Goal: Information Seeking & Learning: Check status

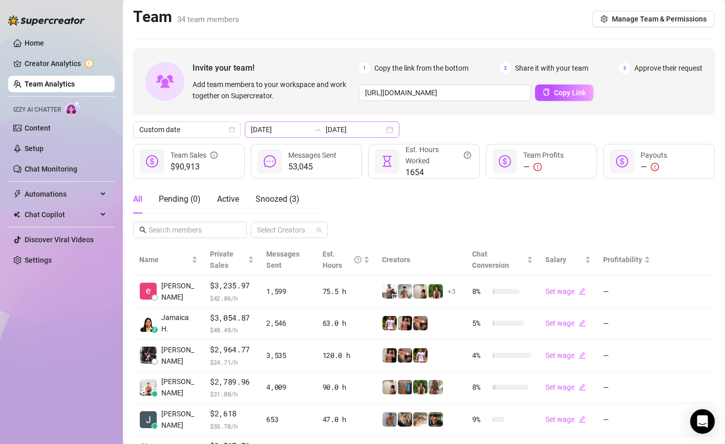
click at [309, 133] on div at bounding box center [317, 129] width 16 height 8
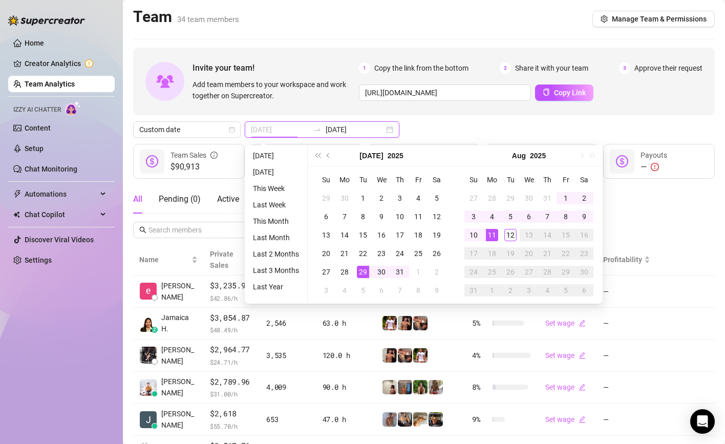
type input "[DATE]"
click at [517, 234] on td "12" at bounding box center [510, 235] width 18 height 18
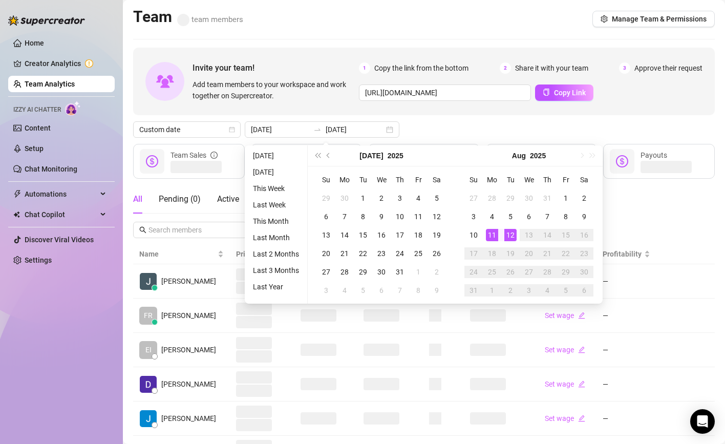
click at [517, 234] on div "All Pending ( 0 ) Active Snoozed ( 3 ) Select Creators" at bounding box center [424, 211] width 582 height 53
type input "[DATE]"
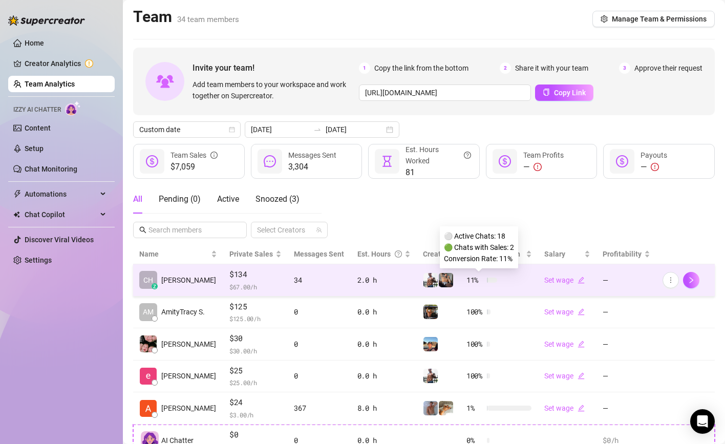
click at [487, 281] on div at bounding box center [487, 279] width 1 height 5
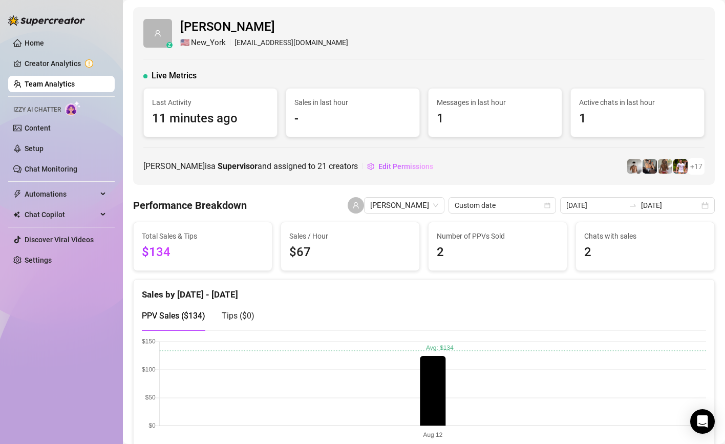
click at [44, 80] on link "Team Analytics" at bounding box center [50, 84] width 50 height 8
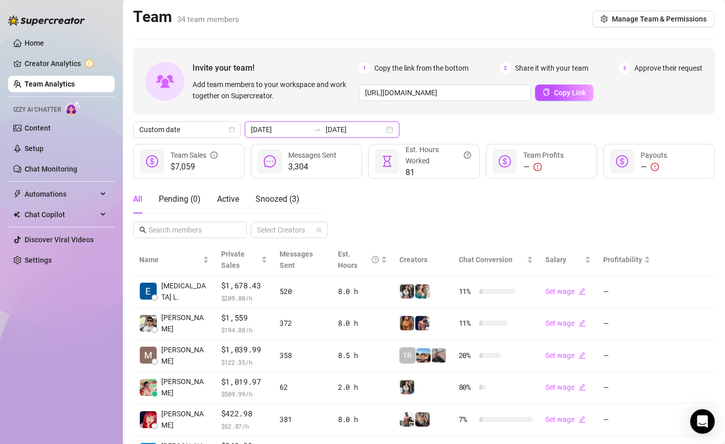
click at [330, 125] on input "[DATE]" at bounding box center [355, 129] width 58 height 11
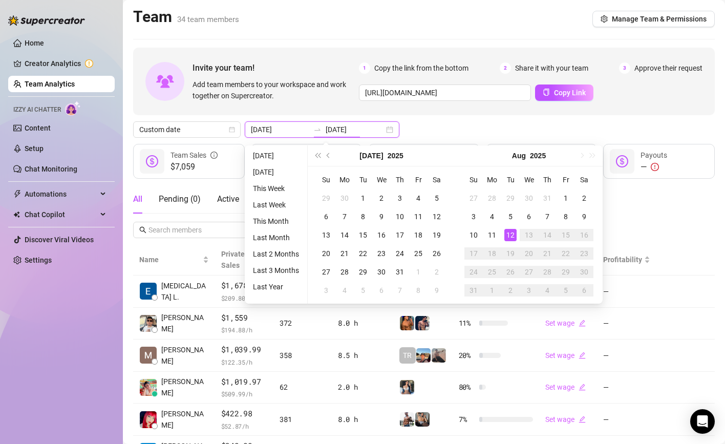
type input "[DATE]"
click at [508, 235] on div "12" at bounding box center [510, 235] width 12 height 12
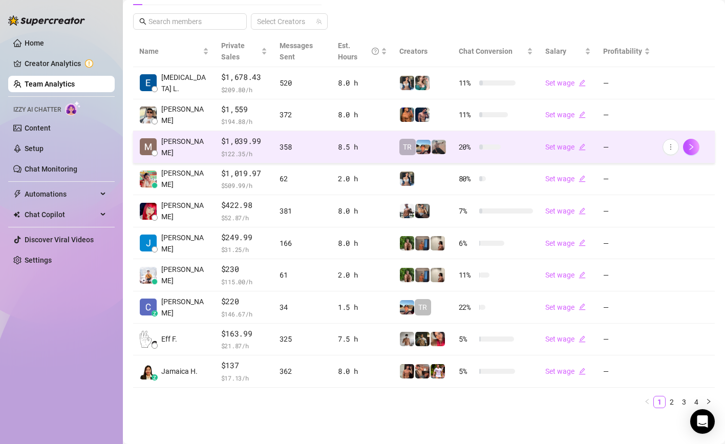
scroll to position [211, 0]
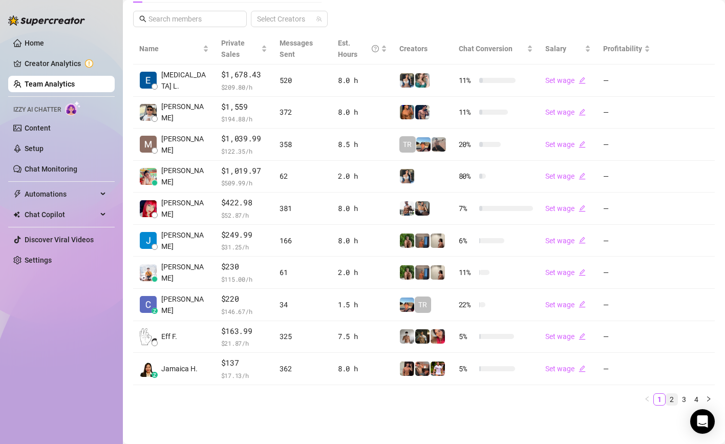
click at [673, 399] on link "2" at bounding box center [671, 399] width 11 height 11
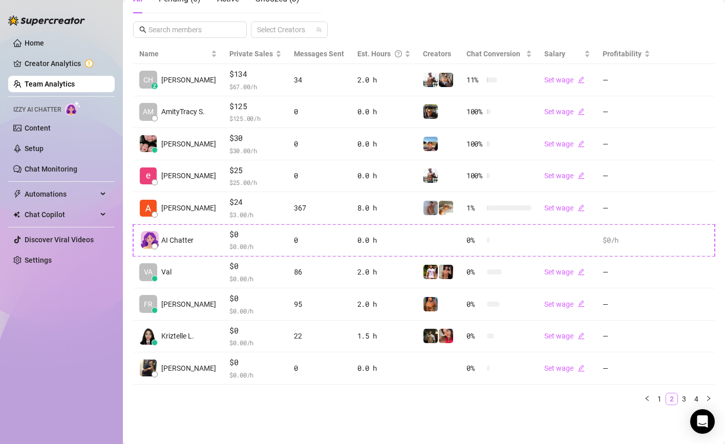
scroll to position [200, 0]
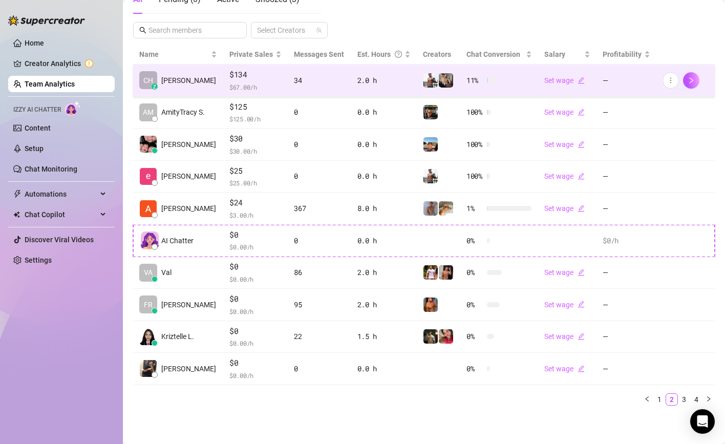
click at [501, 78] on td "11 %" at bounding box center [499, 81] width 78 height 32
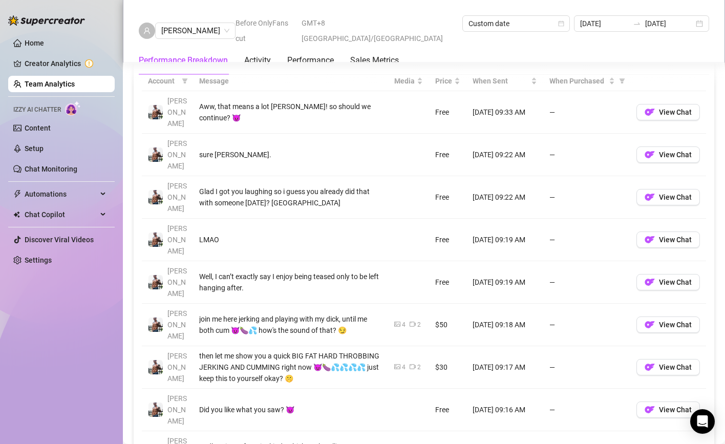
scroll to position [561, 0]
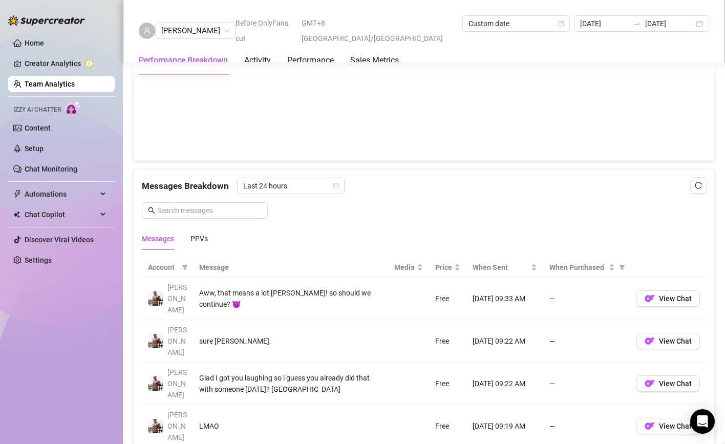
click at [51, 80] on link "Team Analytics" at bounding box center [50, 84] width 50 height 8
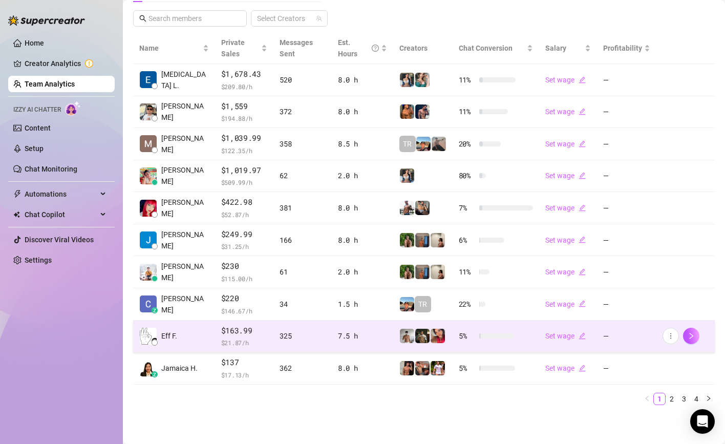
scroll to position [211, 0]
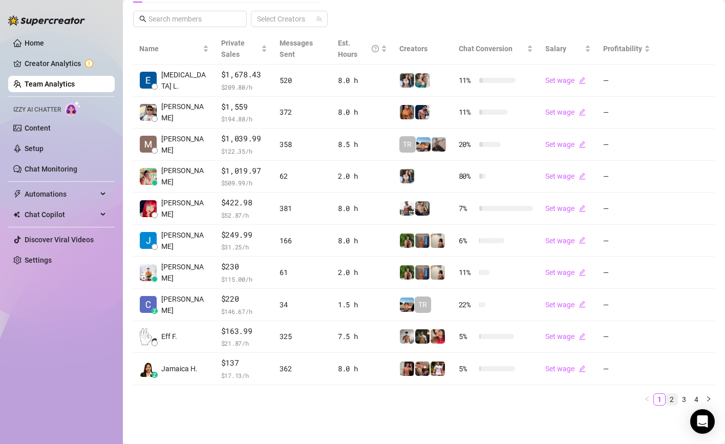
click at [677, 398] on link "2" at bounding box center [671, 399] width 11 height 11
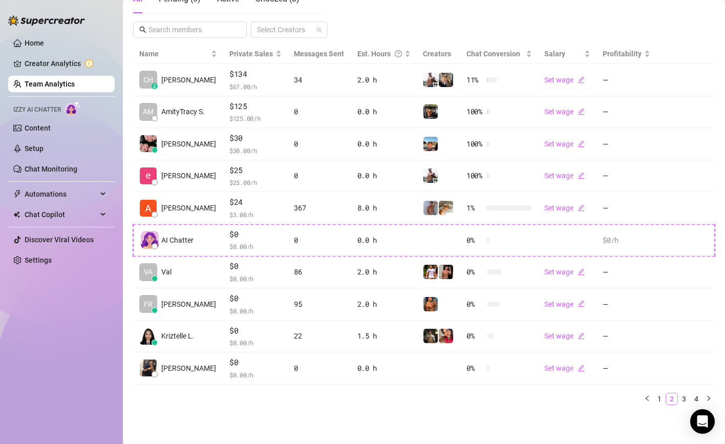
scroll to position [200, 0]
click at [658, 397] on link "1" at bounding box center [659, 399] width 11 height 11
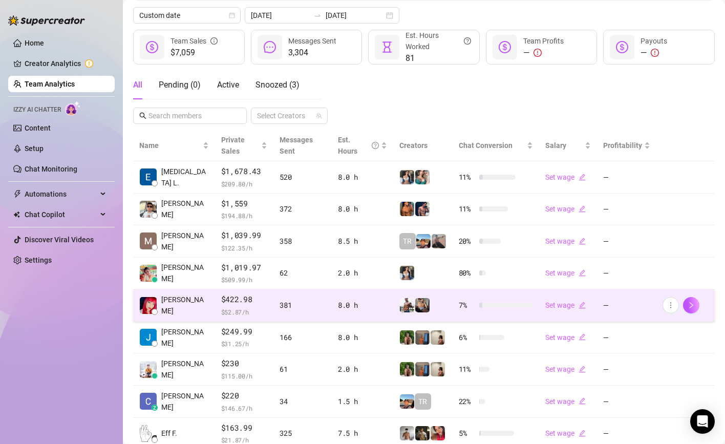
scroll to position [0, 0]
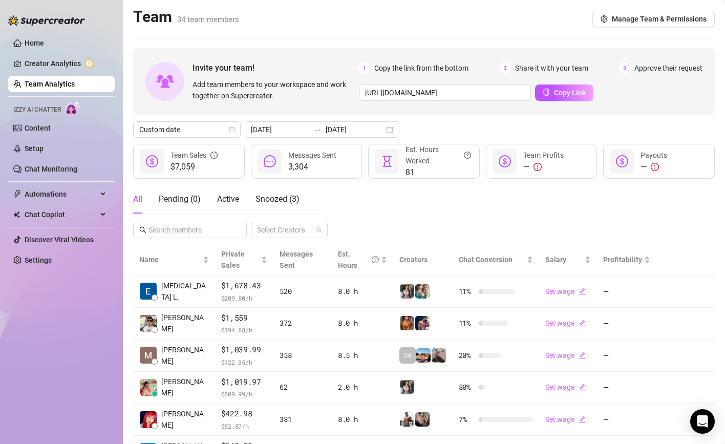
click at [35, 85] on link "Team Analytics" at bounding box center [50, 84] width 50 height 8
